Goal: Information Seeking & Learning: Learn about a topic

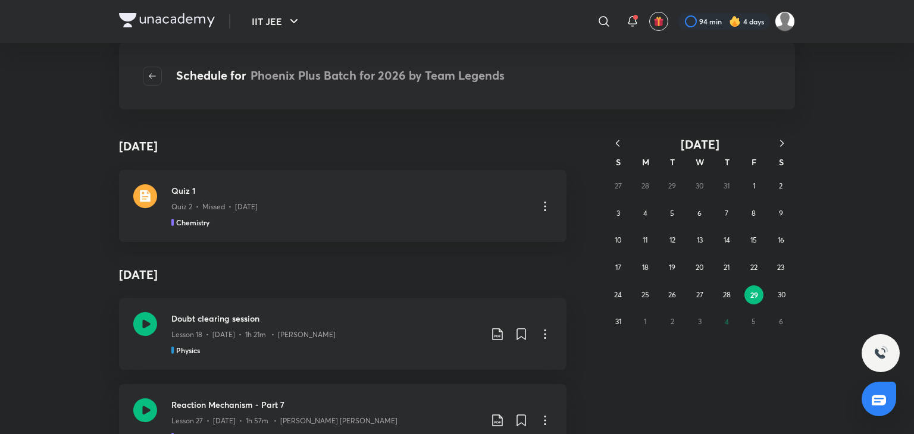
click at [619, 137] on button "button" at bounding box center [617, 144] width 26 height 15
